Goal: Task Accomplishment & Management: Manage account settings

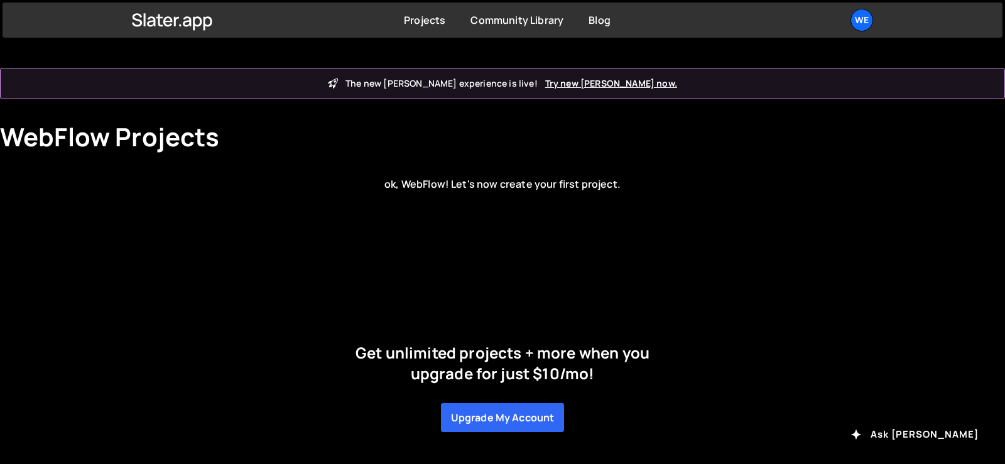
click at [146, 138] on h1 "WebFlow Projects" at bounding box center [110, 137] width 220 height 30
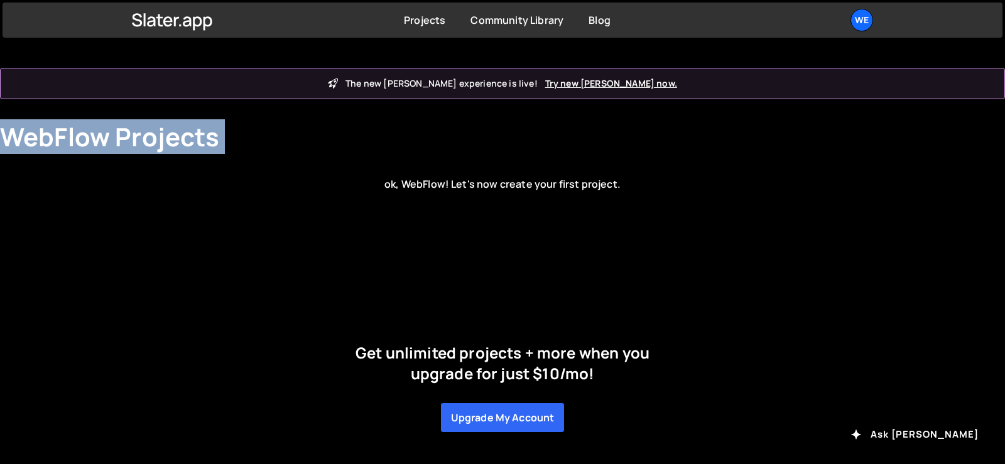
click at [146, 138] on h1 "WebFlow Projects" at bounding box center [110, 137] width 220 height 30
click at [188, 16] on icon at bounding box center [172, 19] width 81 height 21
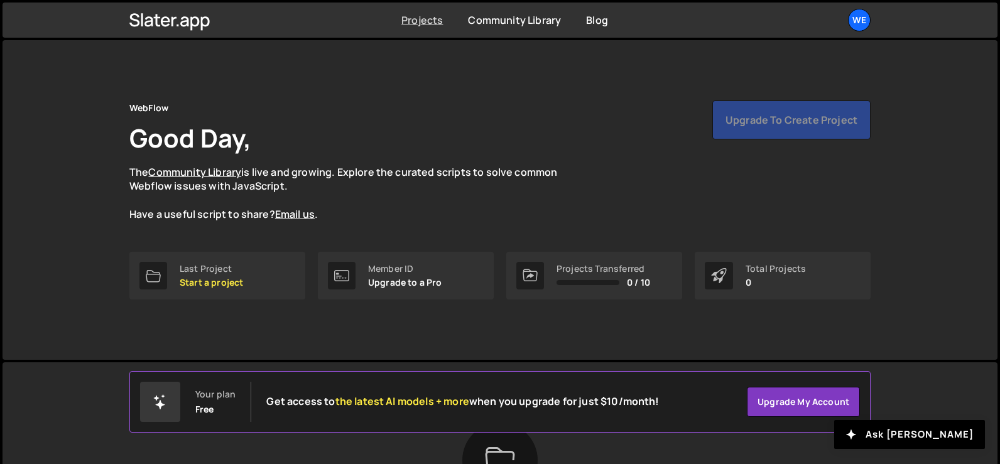
click at [421, 18] on link "Projects" at bounding box center [421, 20] width 41 height 14
click at [155, 266] on div at bounding box center [153, 276] width 28 height 28
click at [238, 290] on link "Last Project Start a project" at bounding box center [217, 276] width 176 height 48
click at [237, 290] on link "Last Project Start a project" at bounding box center [217, 276] width 176 height 48
click at [236, 278] on p "Start a project" at bounding box center [211, 283] width 63 height 10
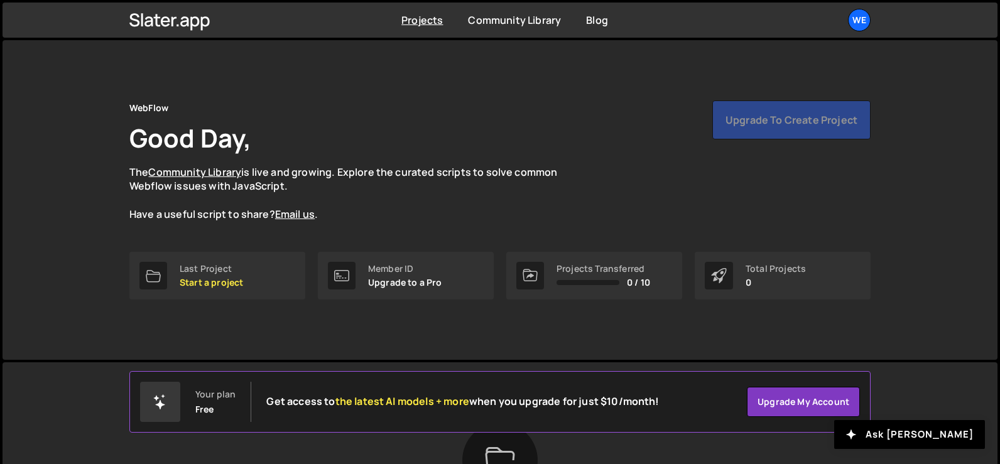
drag, startPoint x: 235, startPoint y: 276, endPoint x: 172, endPoint y: 326, distance: 80.1
click at [172, 326] on div "WebFlow Good Day, The Community Library is live and growing. Explore the curate…" at bounding box center [500, 200] width 779 height 320
click at [371, 265] on div "Member ID" at bounding box center [405, 269] width 74 height 10
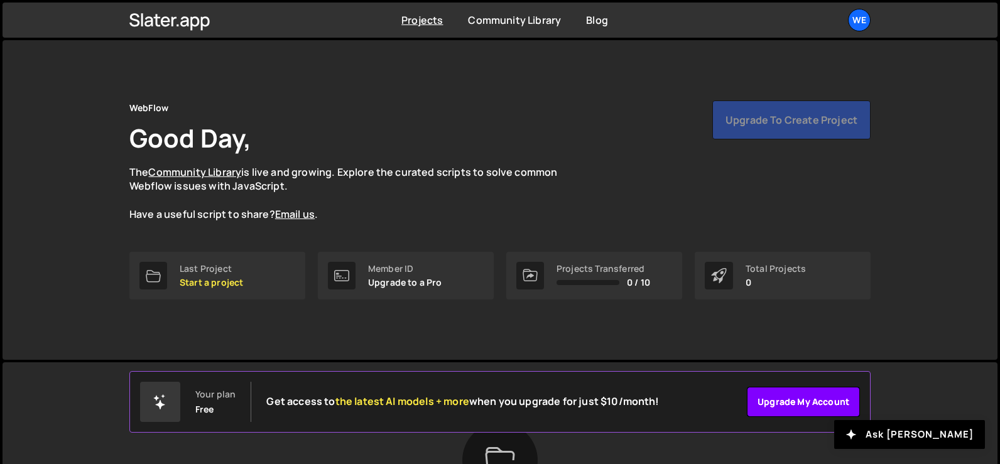
drag, startPoint x: 775, startPoint y: 400, endPoint x: 767, endPoint y: 393, distance: 11.1
click at [774, 400] on link "Upgrade my account" at bounding box center [803, 402] width 113 height 30
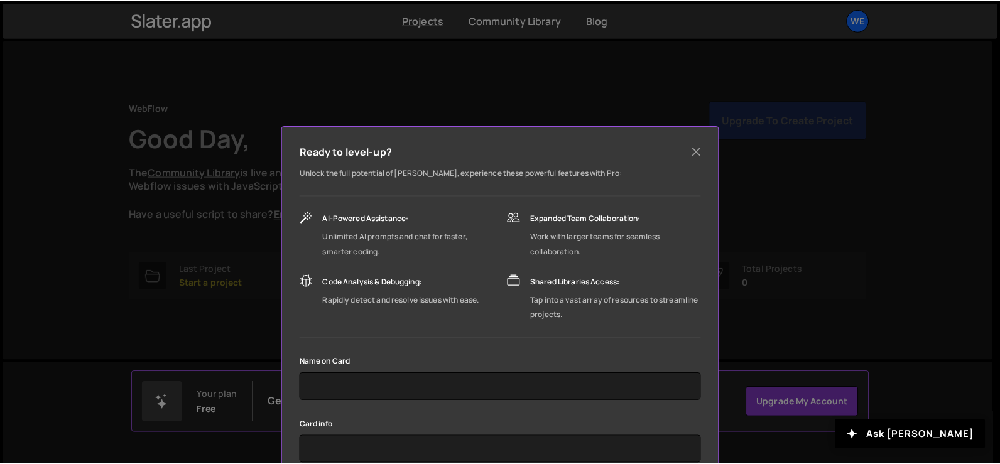
scroll to position [144, 0]
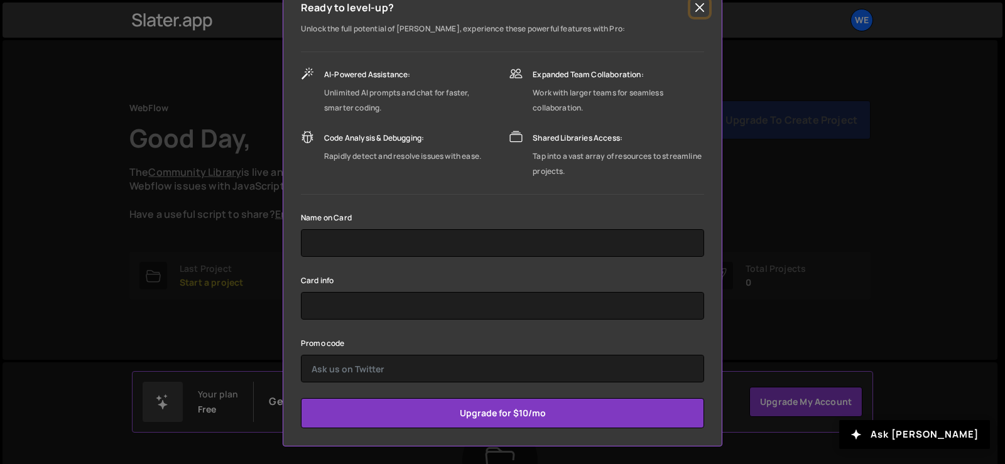
click at [694, 9] on button "Close" at bounding box center [700, 7] width 19 height 19
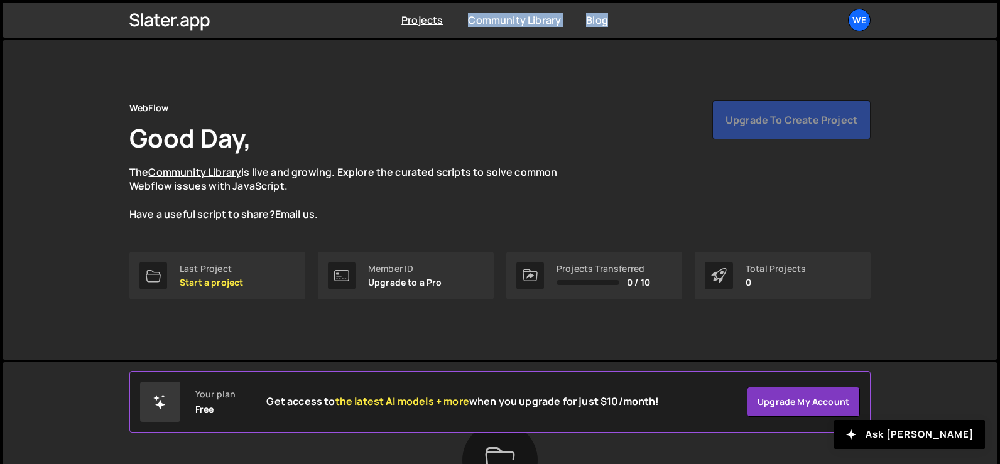
drag, startPoint x: 463, startPoint y: 18, endPoint x: 692, endPoint y: 26, distance: 229.5
click at [692, 26] on div "Projects [GEOGRAPHIC_DATA] Blog We Projects Your Teams Account Upgrade Logout" at bounding box center [500, 20] width 779 height 35
click at [538, 96] on div "WebFlow Good Day, The Community Library is live and growing. Explore the curate…" at bounding box center [500, 200] width 779 height 320
drag, startPoint x: 353, startPoint y: 14, endPoint x: 777, endPoint y: 35, distance: 424.0
click at [777, 35] on div "Projects [GEOGRAPHIC_DATA] Blog We Projects Your Teams Account Upgrade Logout" at bounding box center [500, 20] width 779 height 35
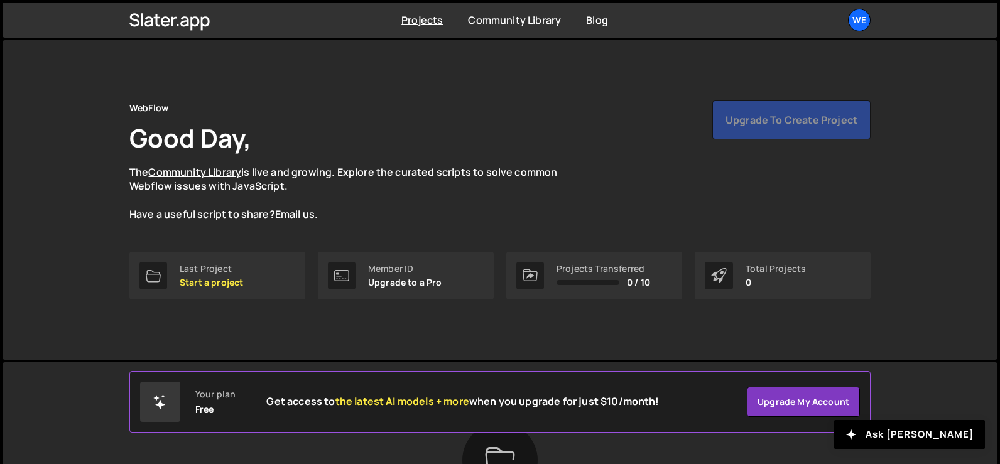
click at [450, 100] on div "WebFlow Good Day, The Community Library is live and growing. Explore the curate…" at bounding box center [500, 200] width 779 height 320
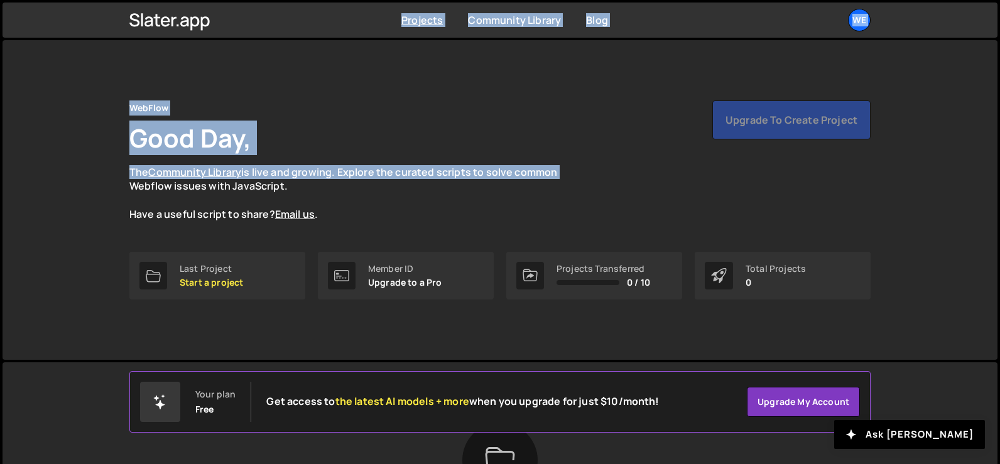
drag, startPoint x: 378, startPoint y: 24, endPoint x: 751, endPoint y: 48, distance: 373.4
click at [751, 48] on body "Projects [GEOGRAPHIC_DATA] Blog We Projects Your Teams Account Upgrade Logout" at bounding box center [500, 312] width 1000 height 624
click at [622, 175] on div "WebFlow Good Day, The Community Library is live and growing. Explore the curate…" at bounding box center [499, 161] width 741 height 121
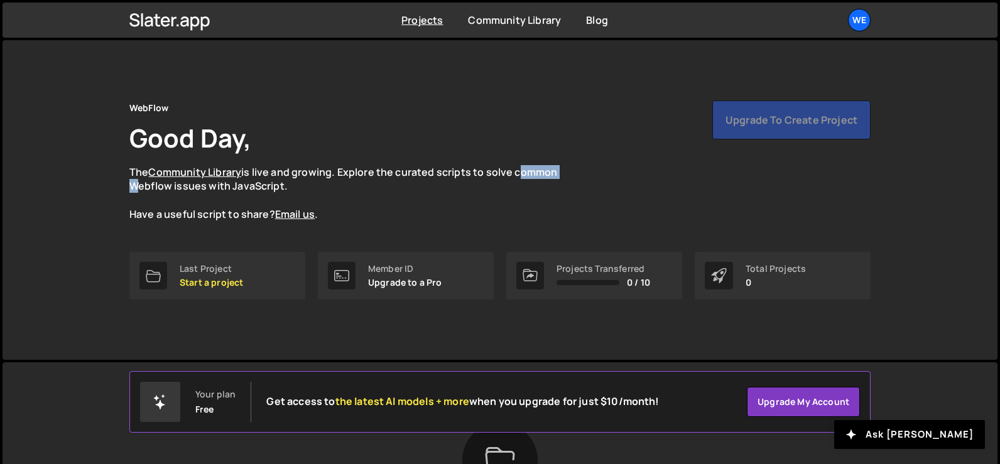
click at [622, 175] on div "WebFlow Good Day, The Community Library is live and growing. Explore the curate…" at bounding box center [499, 161] width 741 height 121
click at [317, 192] on p "The Community Library is live and growing. Explore the curated scripts to solve…" at bounding box center [355, 193] width 452 height 57
drag, startPoint x: 123, startPoint y: 109, endPoint x: 565, endPoint y: 190, distance: 449.8
click at [565, 190] on div "WebFlow Good Day, The Community Library is live and growing. Explore the curate…" at bounding box center [500, 200] width 779 height 320
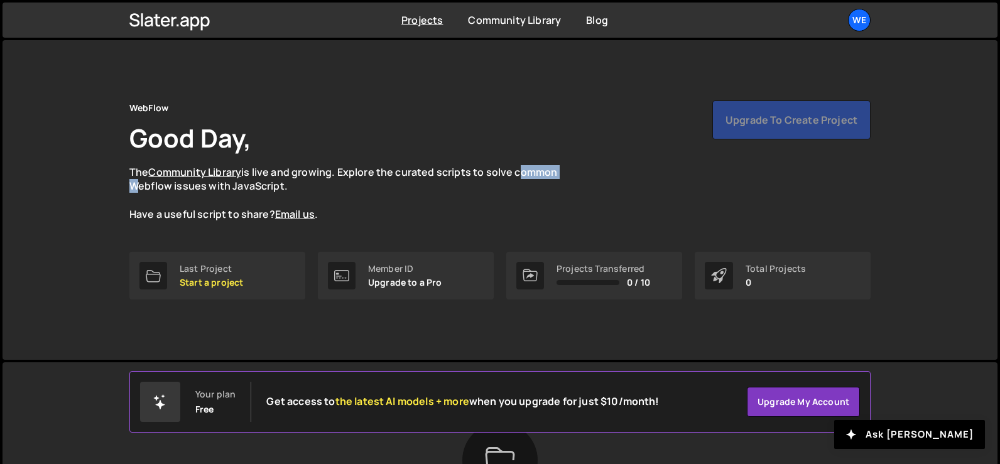
click at [565, 190] on p "The Community Library is live and growing. Explore the curated scripts to solve…" at bounding box center [355, 193] width 452 height 57
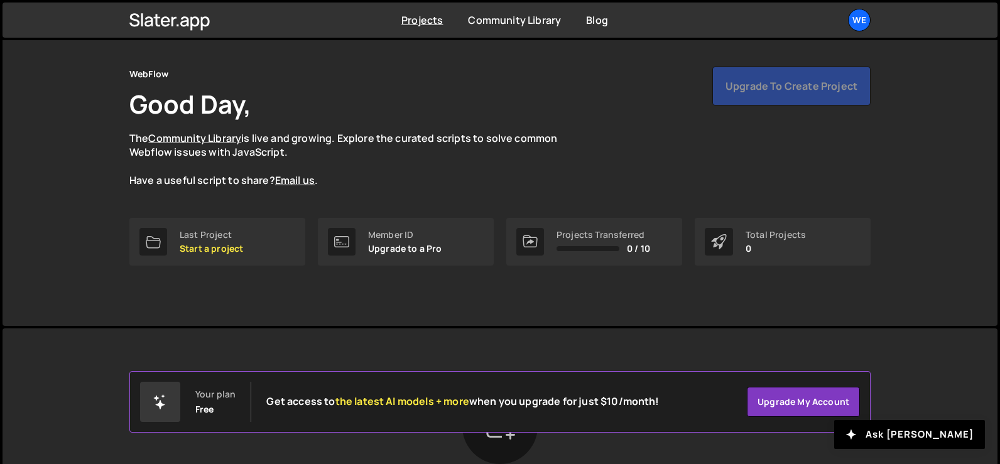
scroll to position [160, 0]
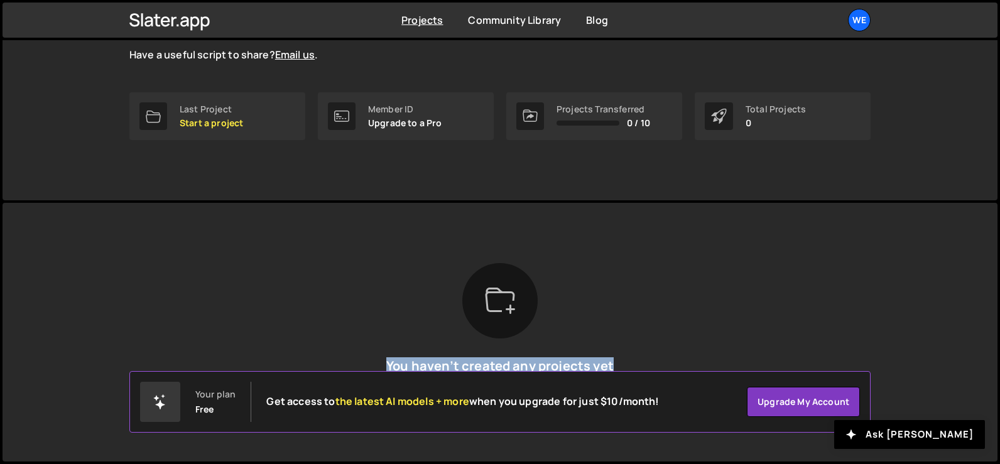
drag, startPoint x: 387, startPoint y: 364, endPoint x: 683, endPoint y: 358, distance: 296.0
click at [683, 358] on div "You haven’t created any projects yet To get started, you need to create a proje…" at bounding box center [499, 332] width 741 height 138
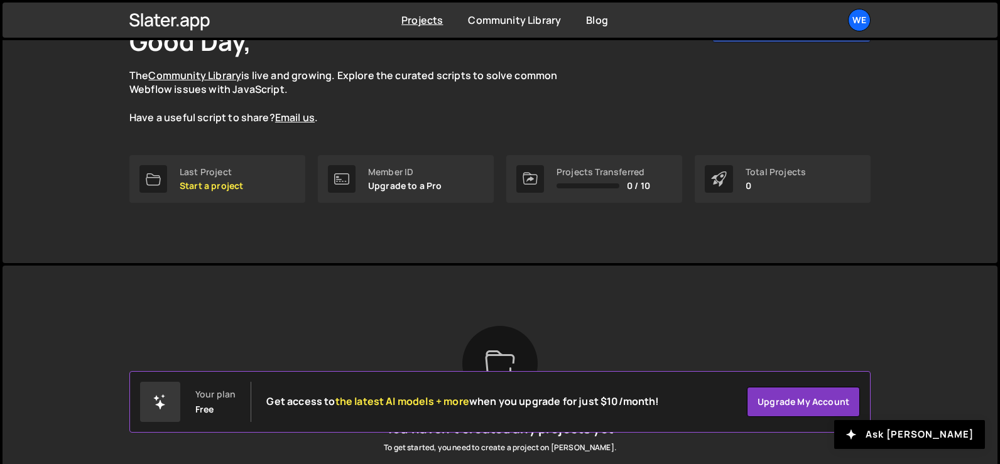
scroll to position [0, 0]
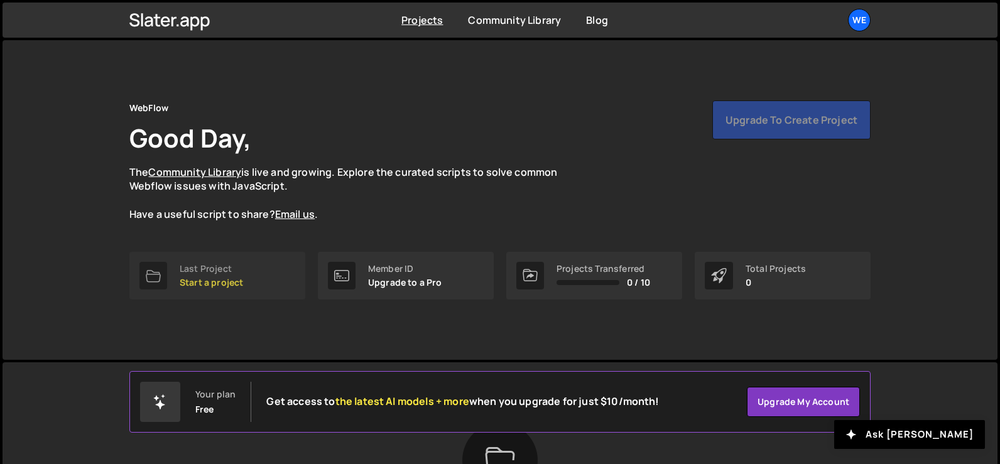
click at [259, 259] on link "Last Project Start a project" at bounding box center [217, 276] width 176 height 48
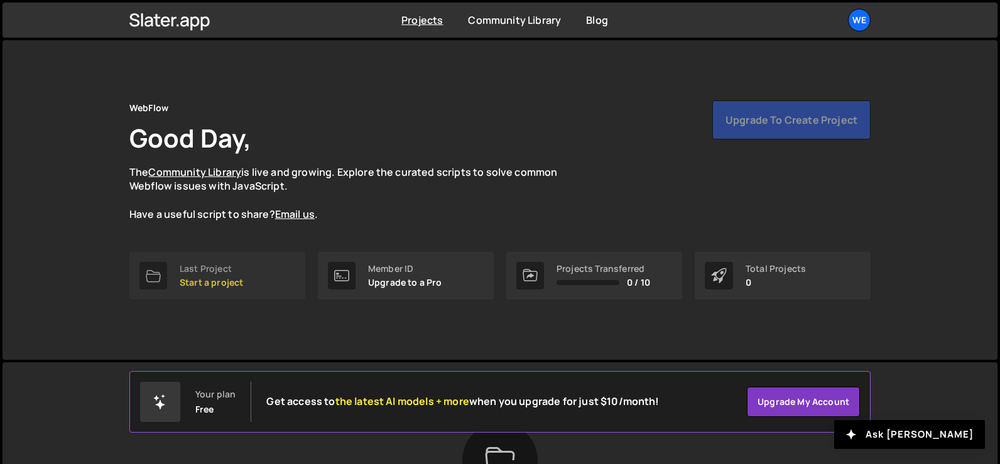
click at [259, 259] on link "Last Project Start a project" at bounding box center [217, 276] width 176 height 48
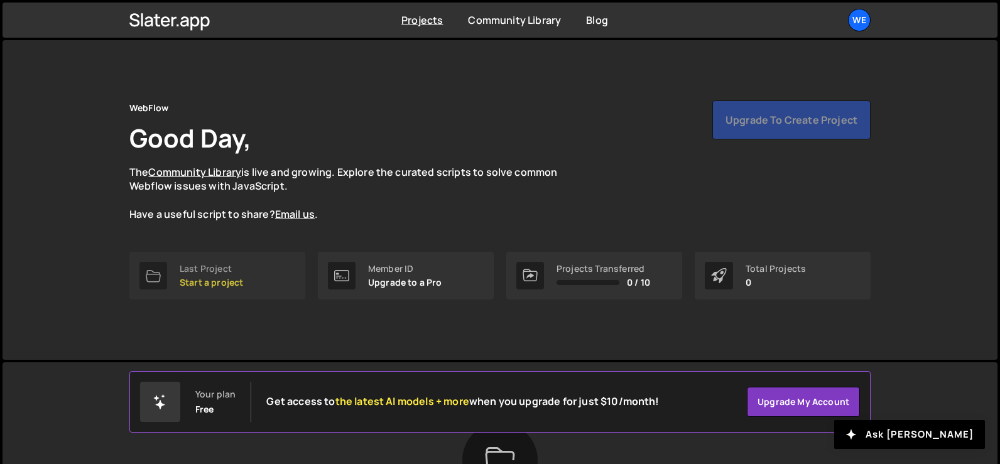
click at [234, 285] on p "Start a project" at bounding box center [211, 283] width 63 height 10
click at [234, 284] on p "Start a project" at bounding box center [211, 283] width 63 height 10
drag, startPoint x: 298, startPoint y: 209, endPoint x: 429, endPoint y: 209, distance: 130.7
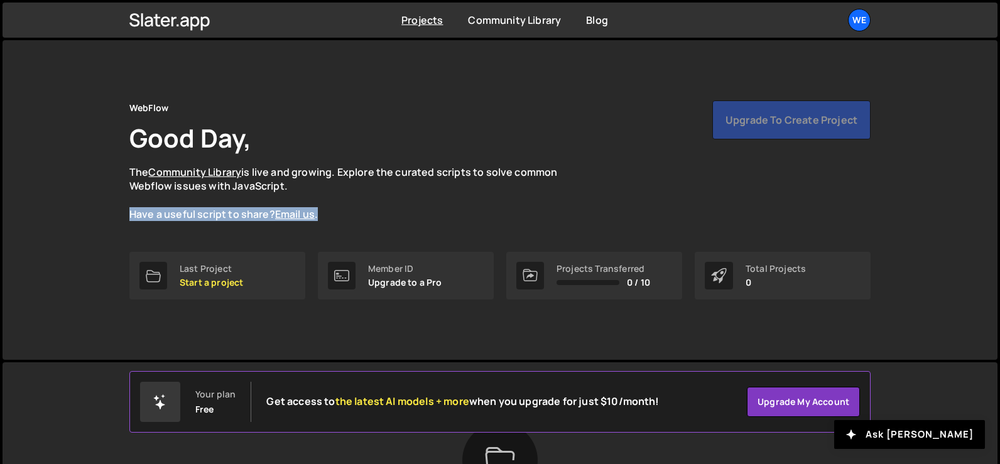
click at [429, 209] on div "WebFlow Good Day, The Community Library is live and growing. Explore the curate…" at bounding box center [500, 200] width 779 height 320
click at [429, 209] on p "The Community Library is live and growing. Explore the curated scripts to solve…" at bounding box center [355, 193] width 452 height 57
drag, startPoint x: 129, startPoint y: 108, endPoint x: 427, endPoint y: 318, distance: 363.8
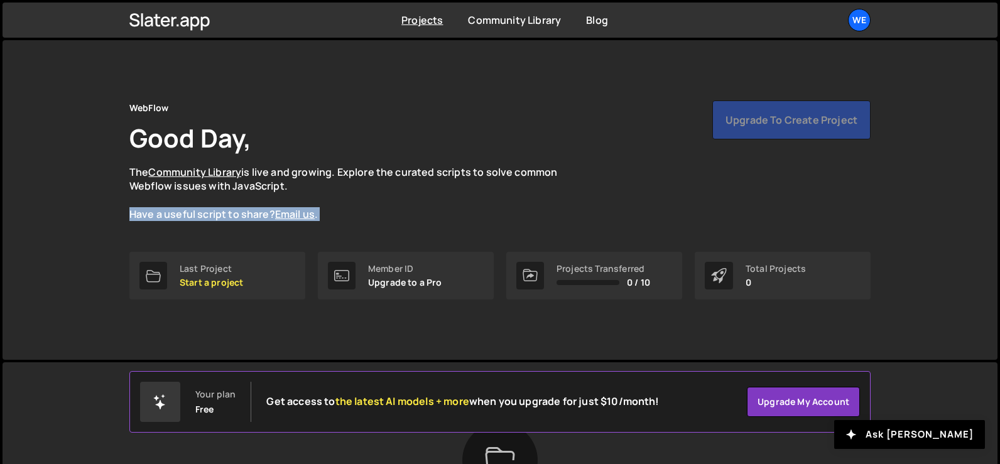
click at [427, 318] on div "WebFlow Good Day, The Community Library is live and growing. Explore the curate…" at bounding box center [500, 200] width 779 height 320
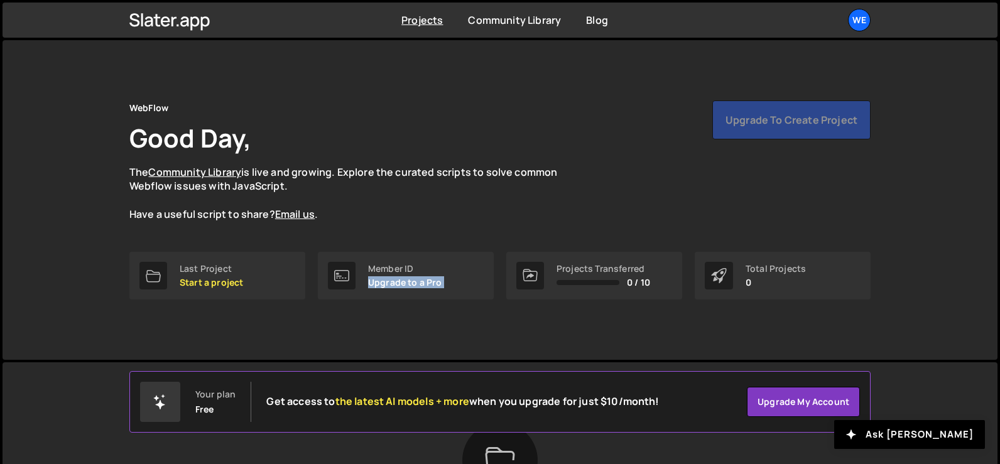
click at [427, 318] on div "WebFlow Good Day, The Community Library is live and growing. Explore the curate…" at bounding box center [500, 200] width 779 height 320
click at [413, 344] on div "WebFlow Good Day, The Community Library is live and growing. Explore the curate…" at bounding box center [500, 200] width 779 height 320
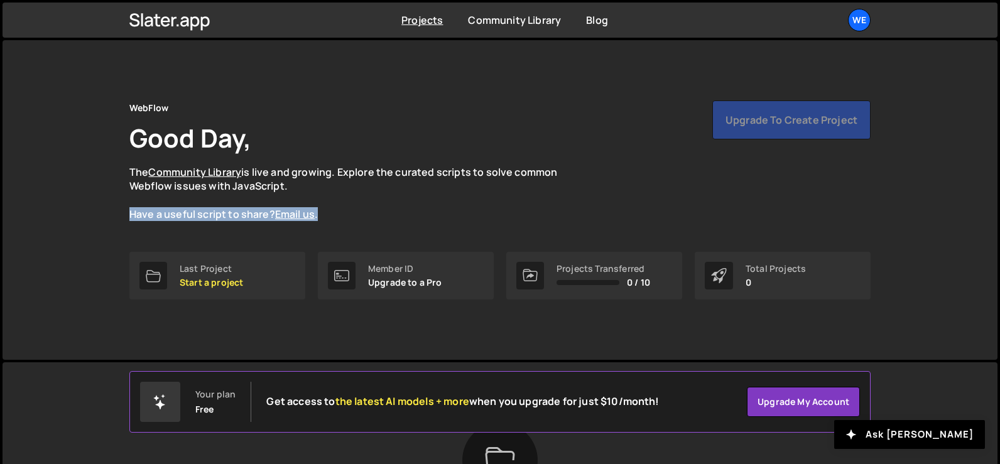
drag, startPoint x: 130, startPoint y: 211, endPoint x: 407, endPoint y: 209, distance: 276.5
click at [407, 209] on p "The Community Library is live and growing. Explore the curated scripts to solve…" at bounding box center [355, 193] width 452 height 57
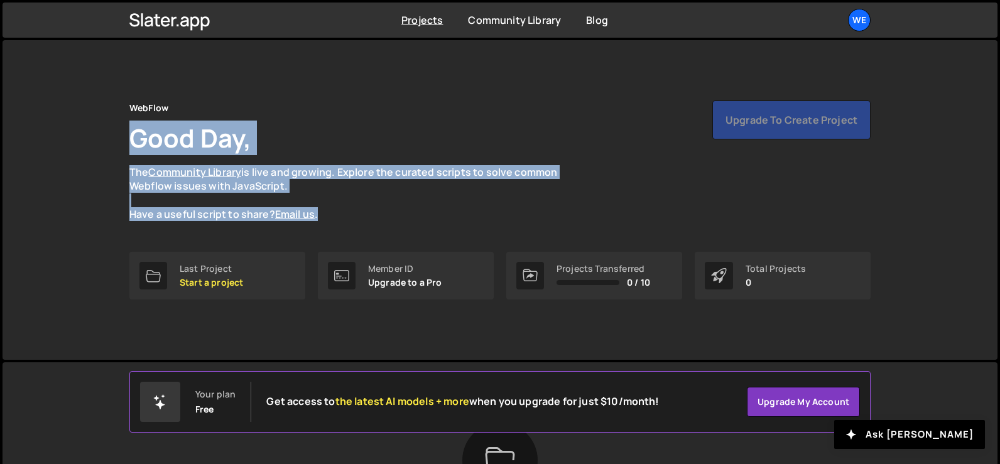
drag, startPoint x: 324, startPoint y: 213, endPoint x: 119, endPoint y: 148, distance: 215.0
click at [119, 148] on div "WebFlow Good Day, The Community Library is live and growing. Explore the curate…" at bounding box center [500, 200] width 779 height 320
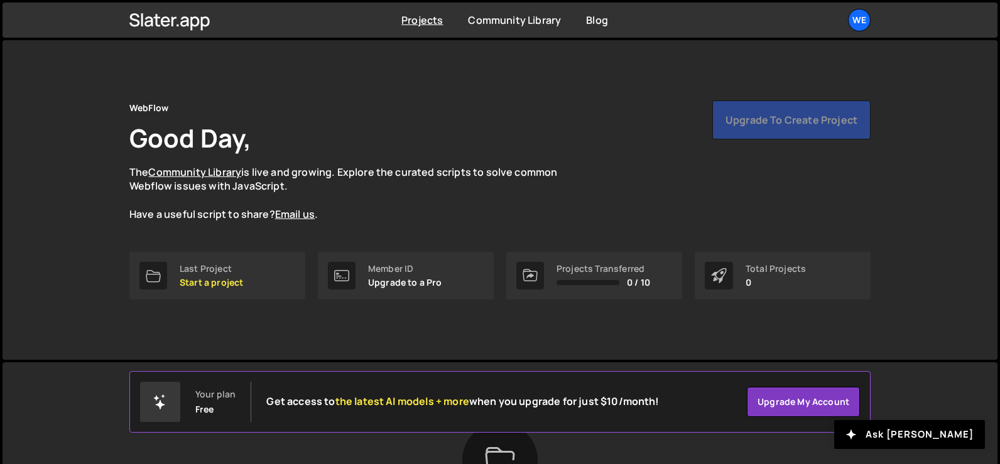
click at [138, 107] on div "WebFlow" at bounding box center [148, 108] width 39 height 15
click at [328, 107] on div "WebFlow Good Day, The Community Library is live and growing. Explore the curate…" at bounding box center [499, 161] width 741 height 121
drag, startPoint x: 131, startPoint y: 108, endPoint x: 346, endPoint y: 200, distance: 234.5
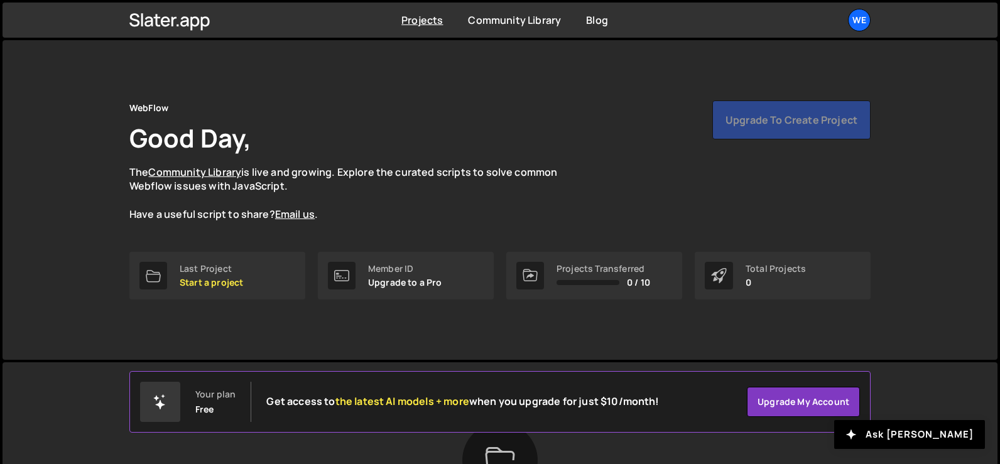
click at [346, 200] on div "WebFlow Good Day, The Community Library is live and growing. Explore the curate…" at bounding box center [499, 161] width 741 height 121
click at [354, 204] on p "The Community Library is live and growing. Explore the curated scripts to solve…" at bounding box center [355, 193] width 452 height 57
drag, startPoint x: 131, startPoint y: 104, endPoint x: 184, endPoint y: 104, distance: 53.4
click at [184, 104] on div "WebFlow Good Day, The Community Library is live and growing. Explore the curate…" at bounding box center [499, 161] width 741 height 121
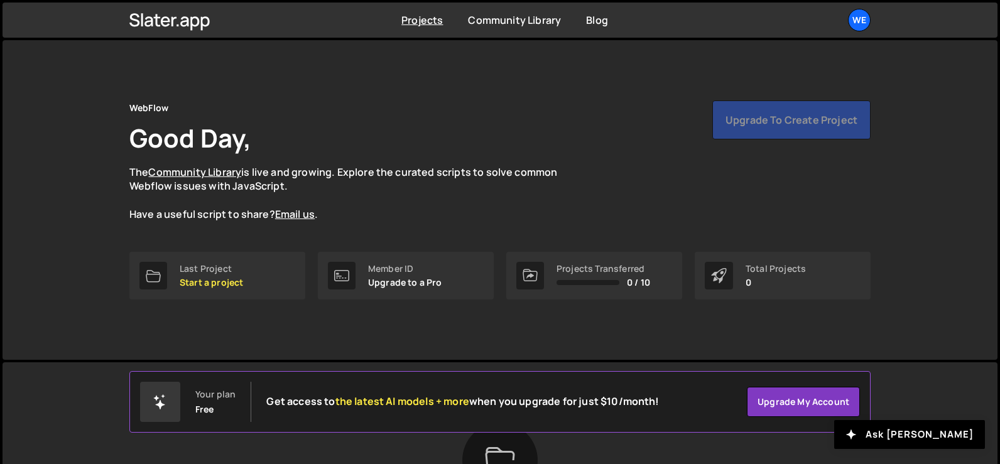
click at [118, 145] on div "WebFlow Good Day, The Community Library is live and growing. Explore the curate…" at bounding box center [500, 200] width 779 height 320
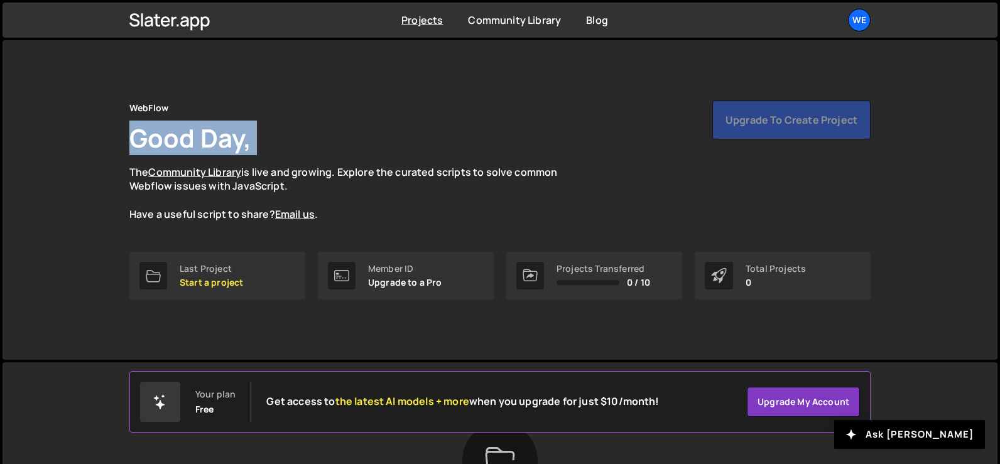
click at [118, 145] on div "WebFlow Good Day, The Community Library is live and growing. Explore the curate…" at bounding box center [500, 200] width 779 height 320
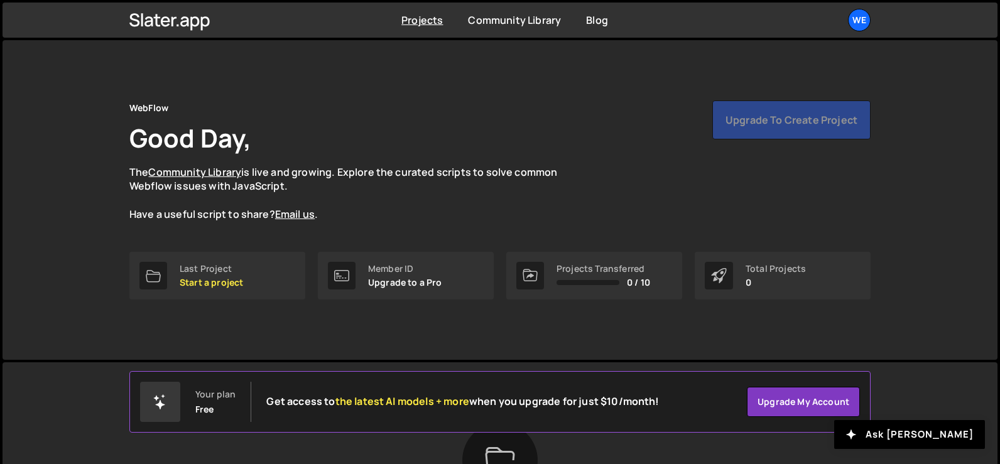
click at [124, 110] on div "WebFlow Good Day, The Community Library is live and growing. Explore the curate…" at bounding box center [500, 200] width 779 height 320
drag, startPoint x: 124, startPoint y: 110, endPoint x: 281, endPoint y: 173, distance: 168.6
click at [281, 173] on div "WebFlow Good Day, The Community Library is live and growing. Explore the curate…" at bounding box center [500, 200] width 779 height 320
click at [281, 173] on p "The Community Library is live and growing. Explore the curated scripts to solve…" at bounding box center [355, 193] width 452 height 57
click at [165, 130] on h1 "Good Day," at bounding box center [190, 138] width 122 height 35
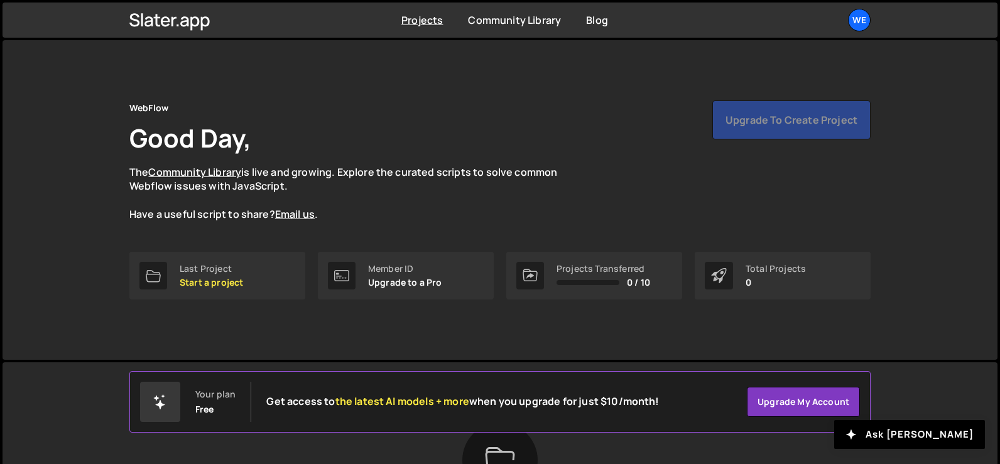
click at [197, 141] on h1 "Good Day," at bounding box center [190, 138] width 122 height 35
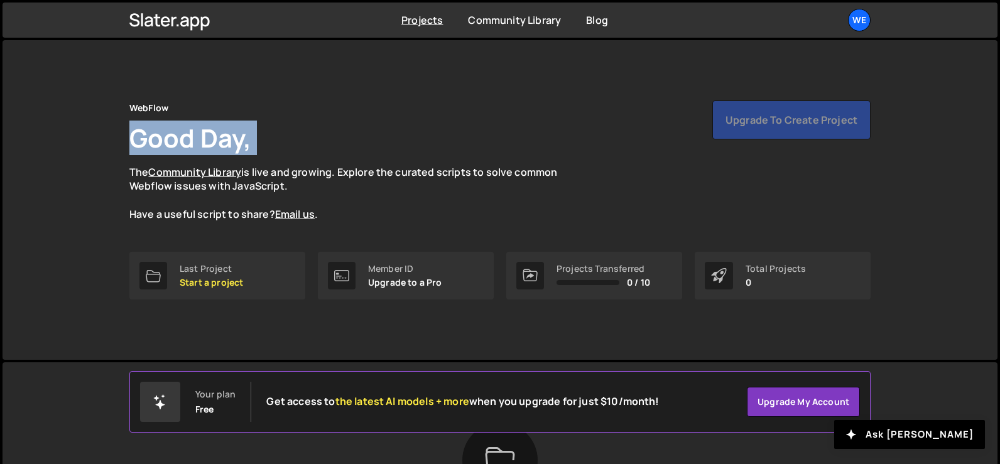
click at [197, 141] on h1 "Good Day," at bounding box center [190, 138] width 122 height 35
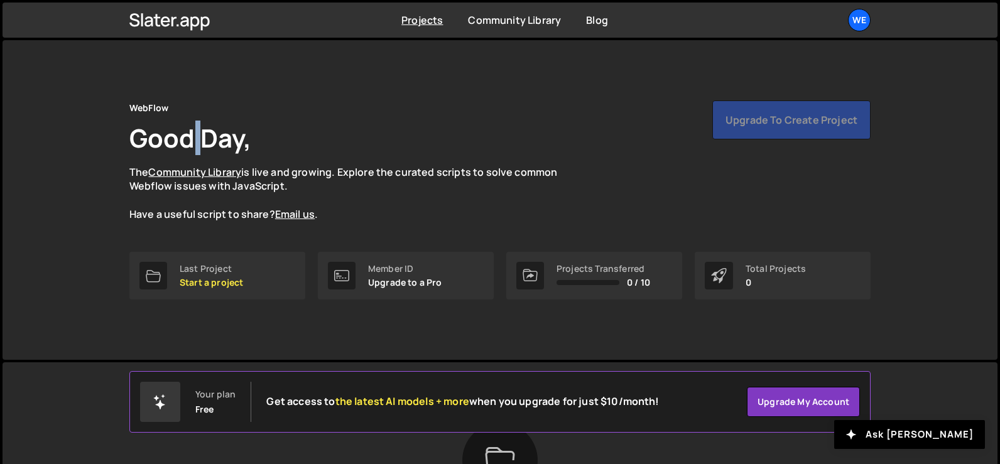
click at [197, 141] on h1 "Good Day," at bounding box center [190, 138] width 122 height 35
click at [236, 138] on h1 "Good Day," at bounding box center [190, 138] width 122 height 35
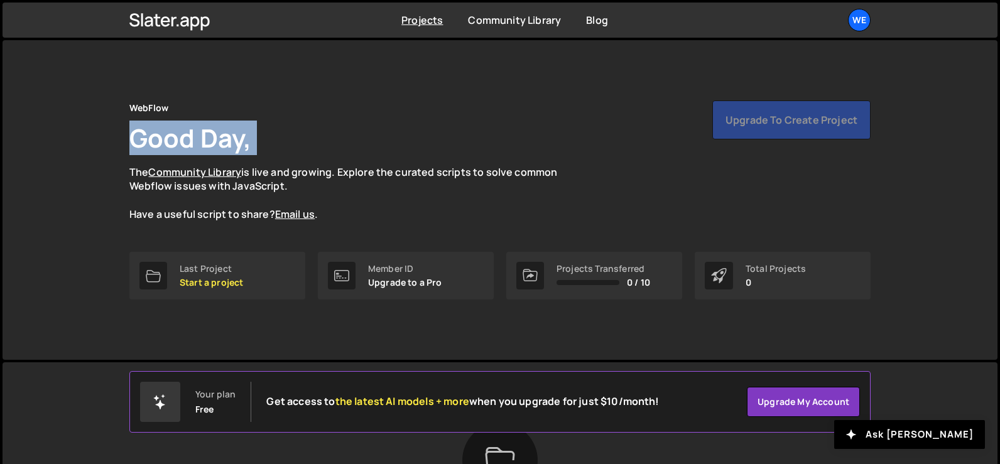
click at [236, 138] on h1 "Good Day," at bounding box center [190, 138] width 122 height 35
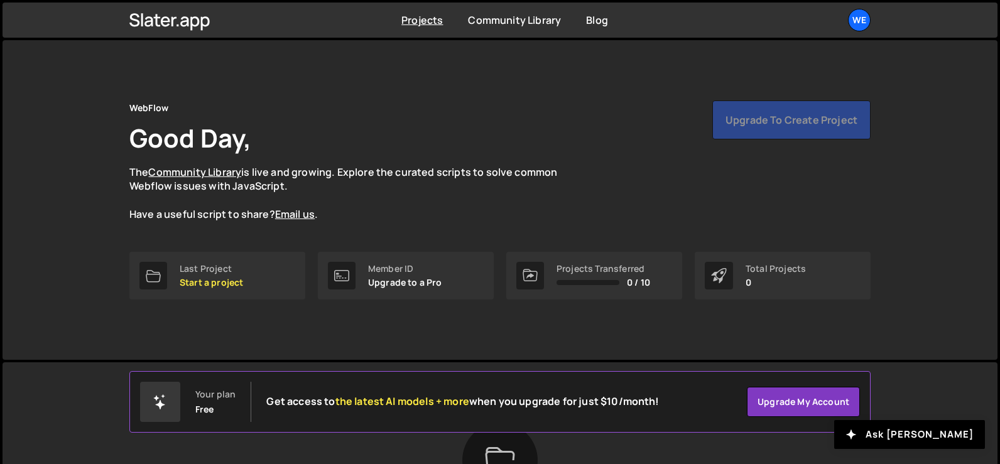
click at [302, 138] on div "WebFlow Good Day, The Community Library is live and growing. Explore the curate…" at bounding box center [499, 161] width 741 height 121
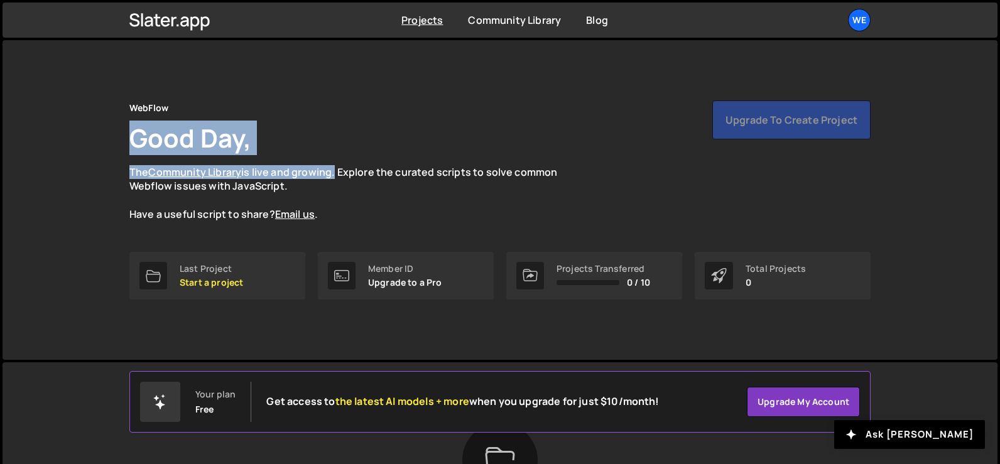
drag, startPoint x: 302, startPoint y: 138, endPoint x: 89, endPoint y: 155, distance: 213.0
click at [89, 155] on div "WebFlow Good Day, The Community Library is live and growing. Explore the curate…" at bounding box center [500, 200] width 995 height 320
click at [89, 136] on div "WebFlow Good Day, The Community Library is live and growing. Explore the curate…" at bounding box center [500, 200] width 995 height 320
drag, startPoint x: 104, startPoint y: 97, endPoint x: 388, endPoint y: 218, distance: 308.2
click at [388, 218] on div "WebFlow Good Day, The Community Library is live and growing. Explore the curate…" at bounding box center [500, 200] width 995 height 320
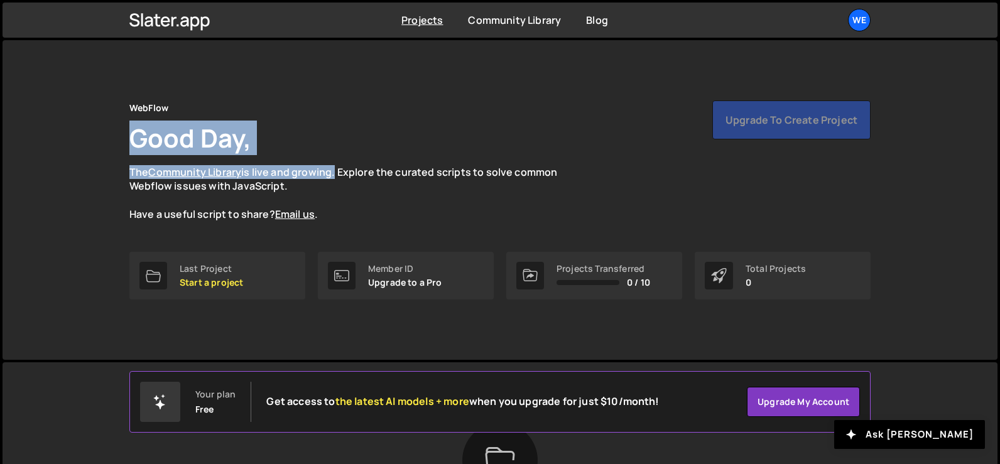
click at [388, 218] on p "The Community Library is live and growing. Explore the curated scripts to solve…" at bounding box center [355, 193] width 452 height 57
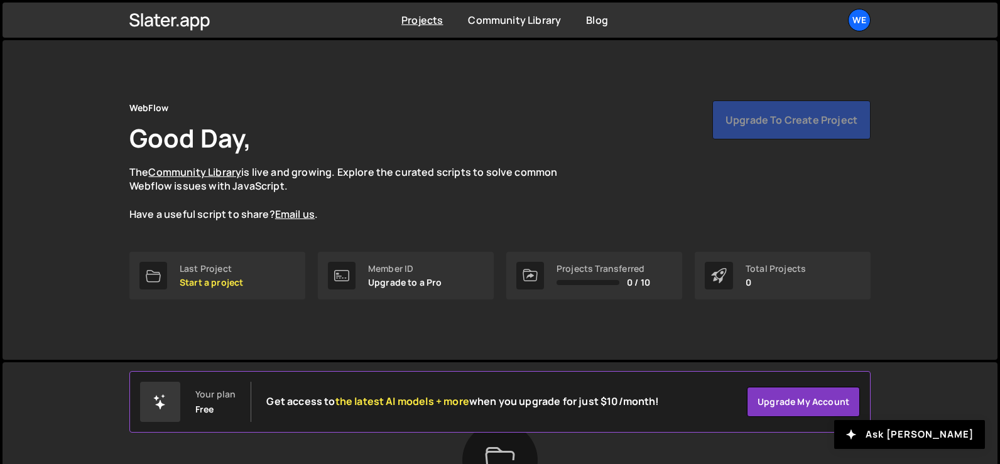
click at [128, 112] on div "WebFlow Good Day, The Community Library is live and growing. Explore the curate…" at bounding box center [500, 200] width 779 height 320
drag, startPoint x: 130, startPoint y: 104, endPoint x: 185, endPoint y: 104, distance: 54.7
click at [185, 104] on div "WebFlow Good Day, The Community Library is live and growing. Explore the curate…" at bounding box center [499, 161] width 741 height 121
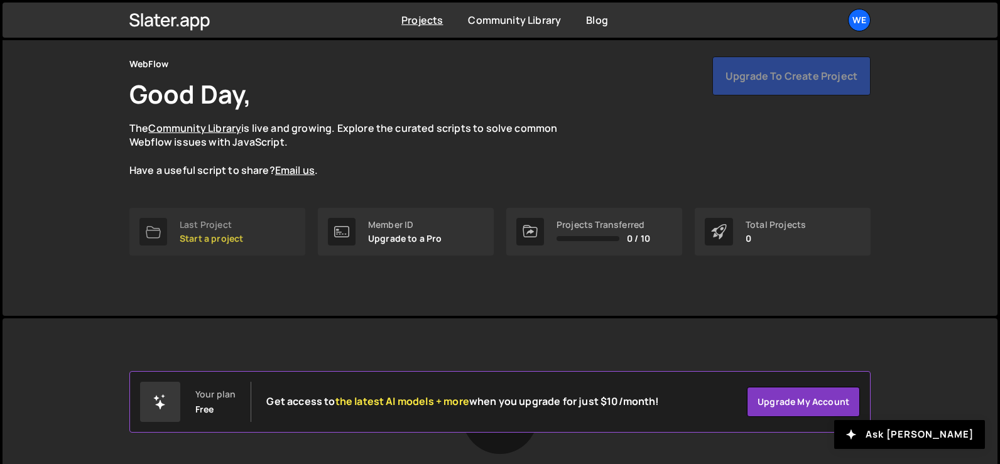
scroll to position [63, 0]
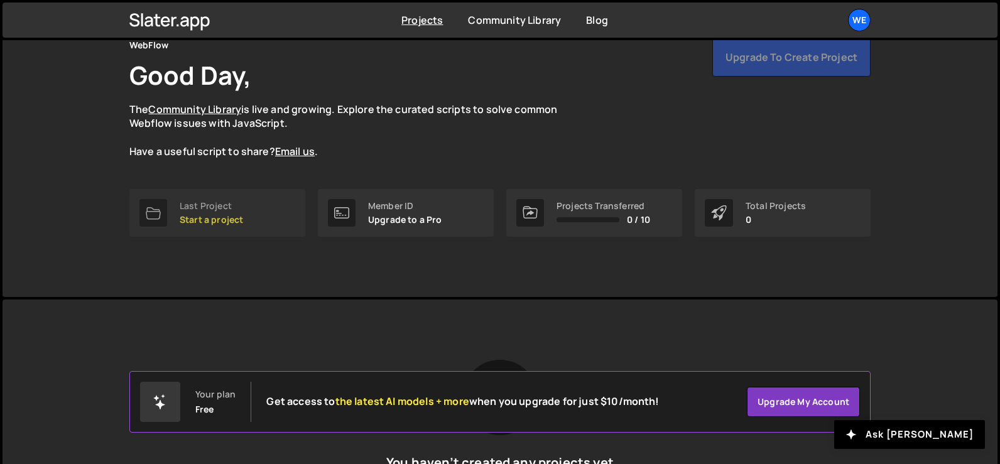
click at [239, 216] on p "Start a project" at bounding box center [211, 220] width 63 height 10
click at [240, 280] on div "WebFlow Good Day, The Community Library is live and growing. Explore the curate…" at bounding box center [500, 137] width 779 height 320
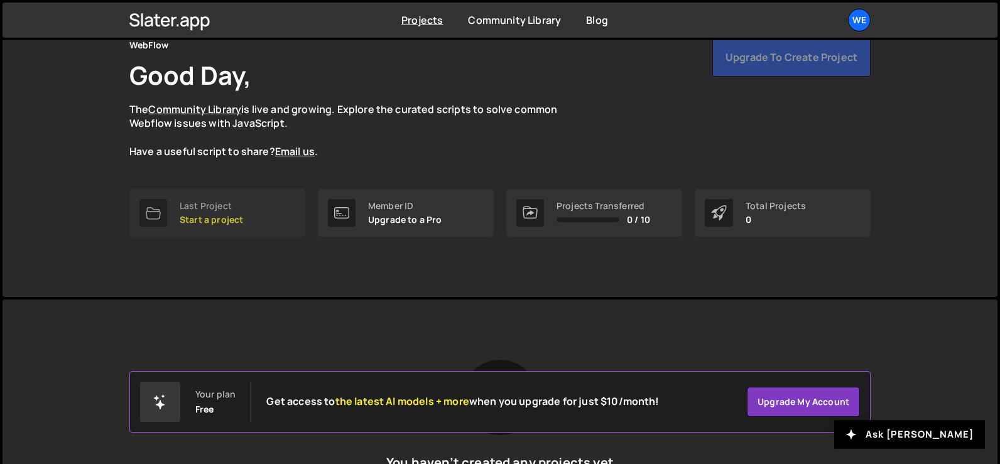
click at [158, 210] on icon at bounding box center [153, 213] width 15 height 13
click at [243, 305] on div "[PERSON_NAME] is designed for desktop use. Please use a larger screen to access…" at bounding box center [500, 429] width 779 height 259
click at [228, 209] on div "Last Project" at bounding box center [211, 206] width 63 height 10
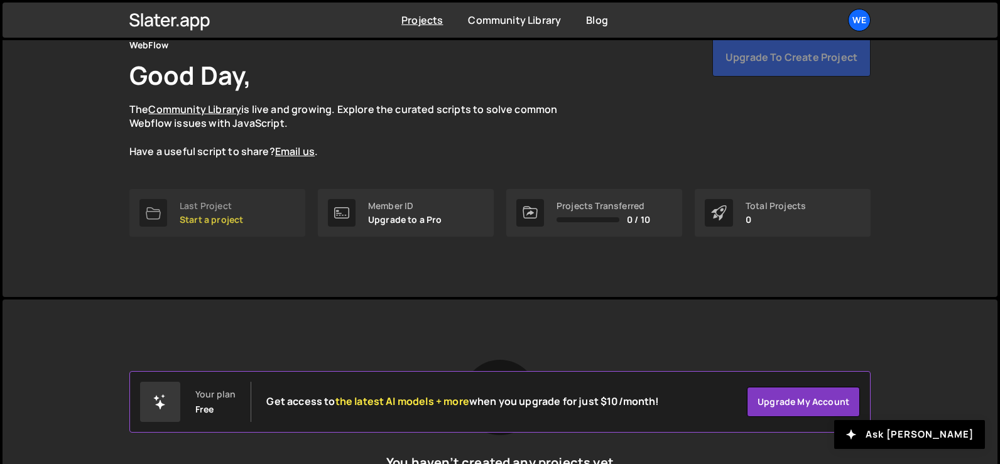
click at [228, 209] on div "Last Project" at bounding box center [211, 206] width 63 height 10
click at [242, 297] on div "WebFlow Good Day, The Community Library is live and growing. Explore the curate…" at bounding box center [500, 268] width 1000 height 586
